Goal: Task Accomplishment & Management: Manage account settings

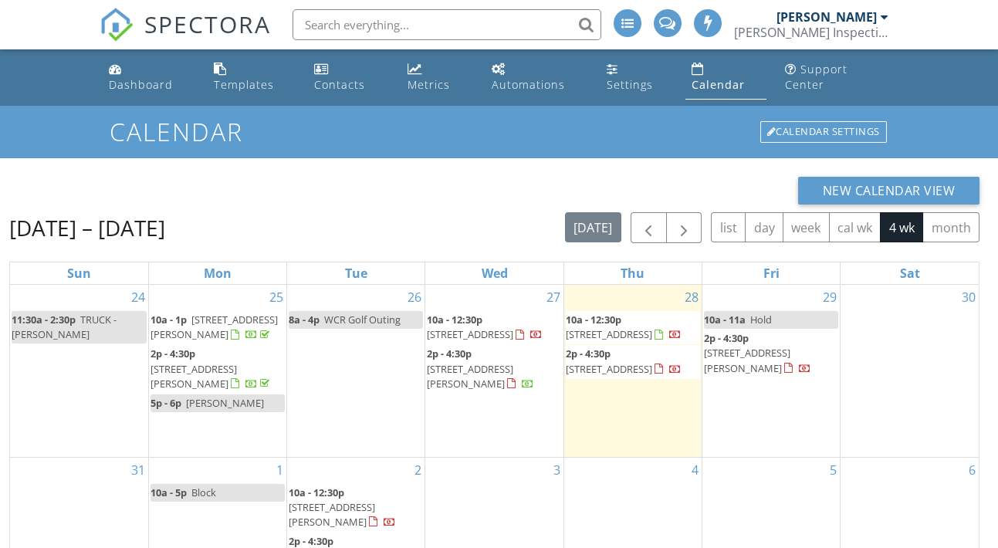
click at [513, 362] on span "2929 Dunlap St, Lansing 48911" at bounding box center [470, 376] width 86 height 29
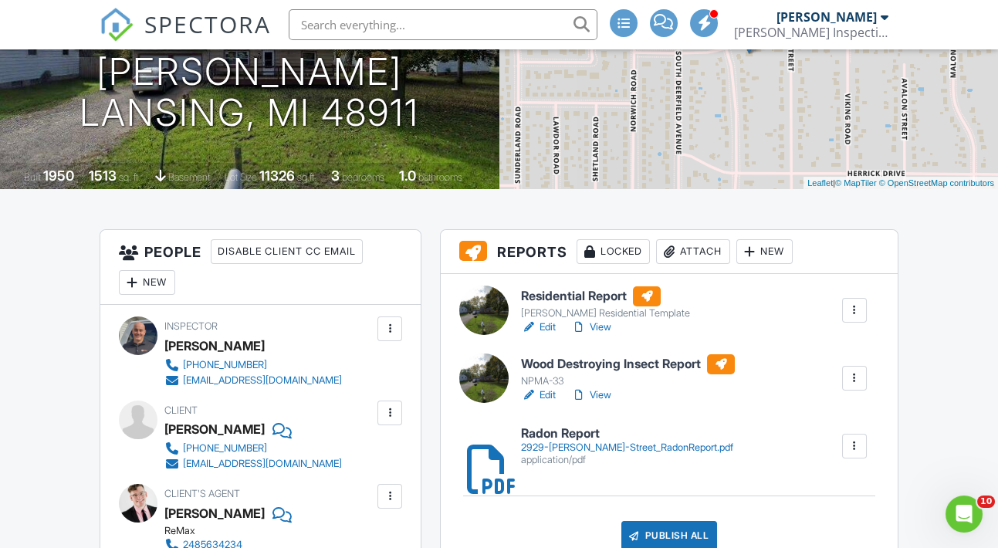
scroll to position [257, 0]
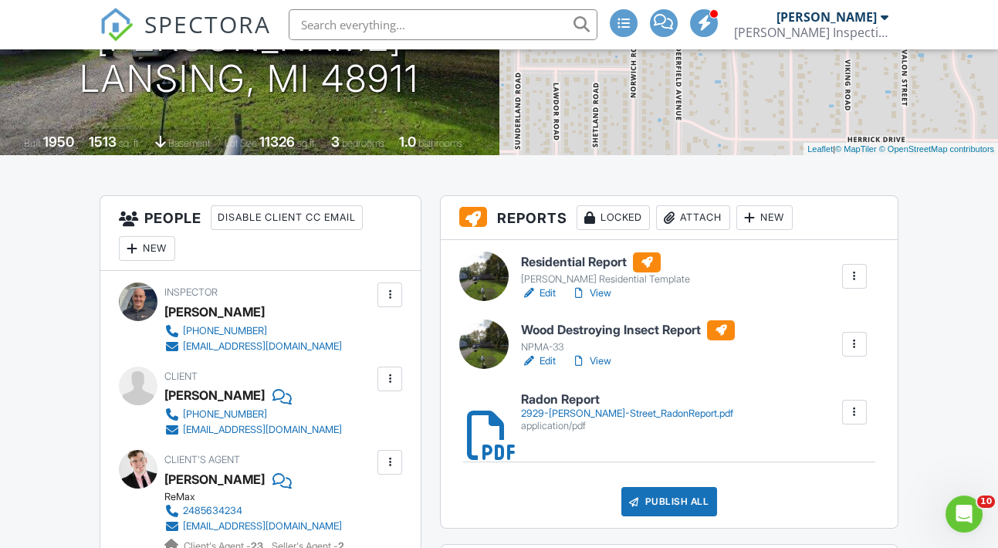
click at [550, 301] on link "Edit" at bounding box center [538, 293] width 35 height 15
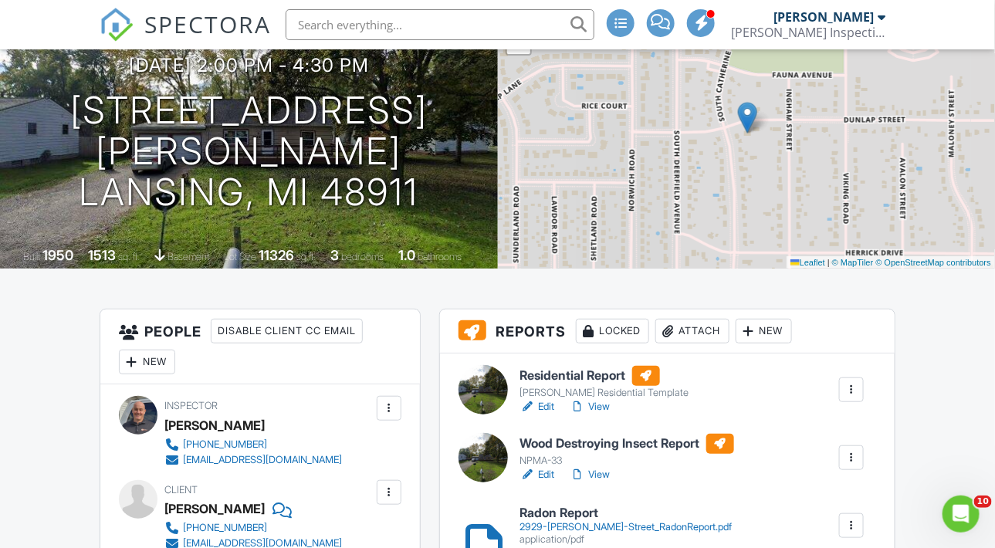
scroll to position [205, 0]
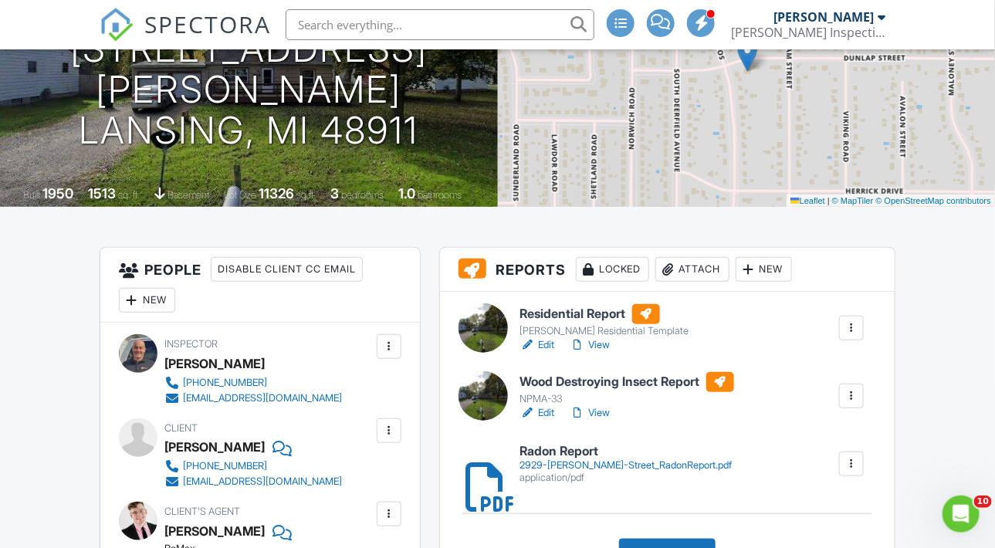
click at [602, 353] on link "View" at bounding box center [590, 344] width 40 height 15
